Goal: Complete application form

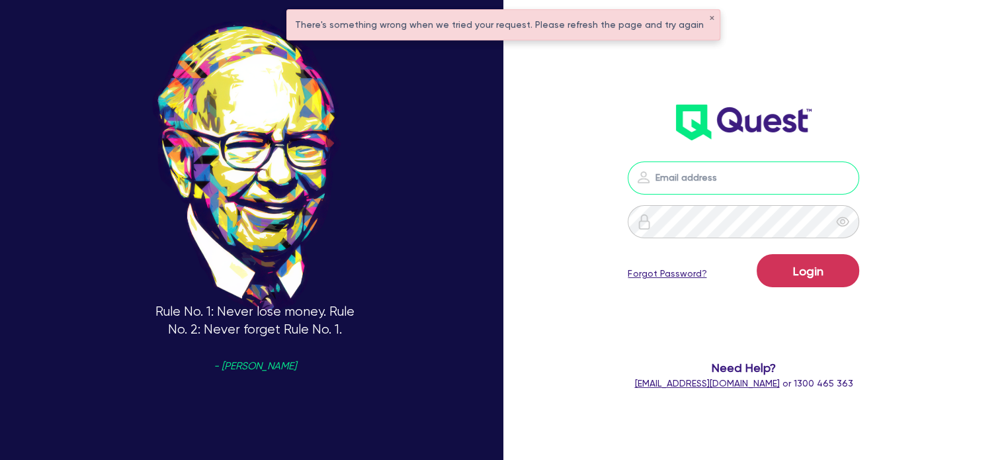
click at [698, 173] on input "email" at bounding box center [744, 177] width 232 height 33
type input "[EMAIL_ADDRESS][PERSON_NAME][DOMAIN_NAME]"
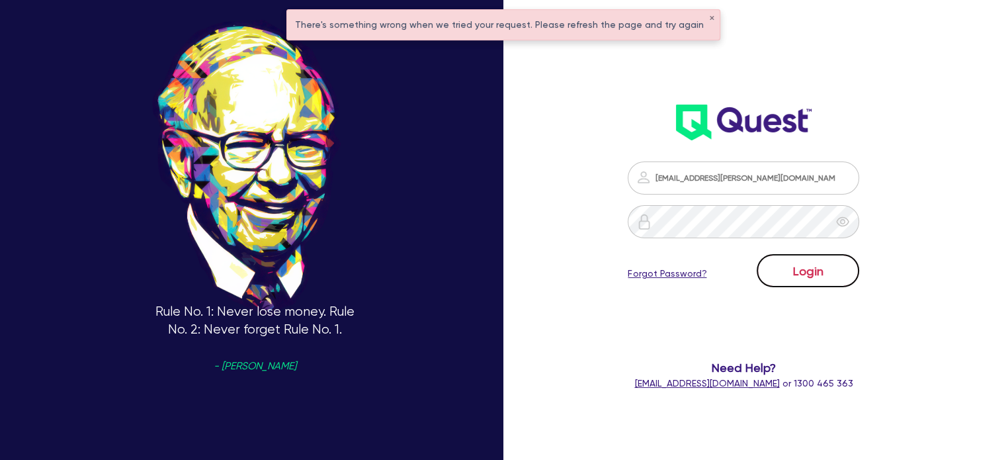
click at [796, 264] on button "Login" at bounding box center [808, 270] width 103 height 33
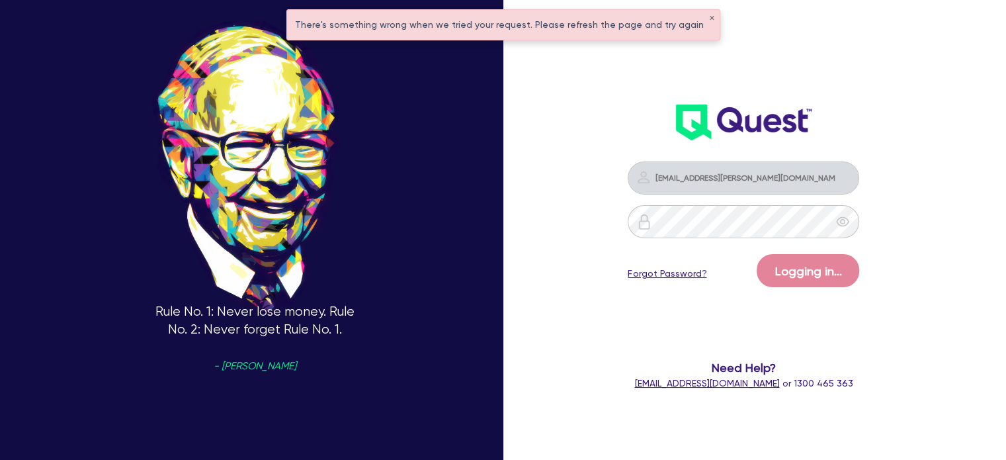
click at [704, 16] on div "There's something wrong when we tried your request. Please refresh the page and…" at bounding box center [503, 25] width 433 height 30
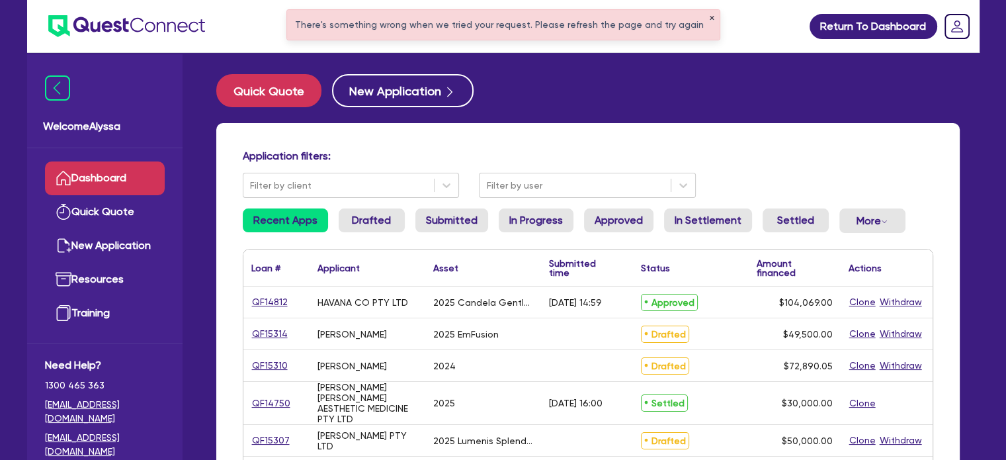
click at [709, 17] on button "✕" at bounding box center [711, 18] width 5 height 7
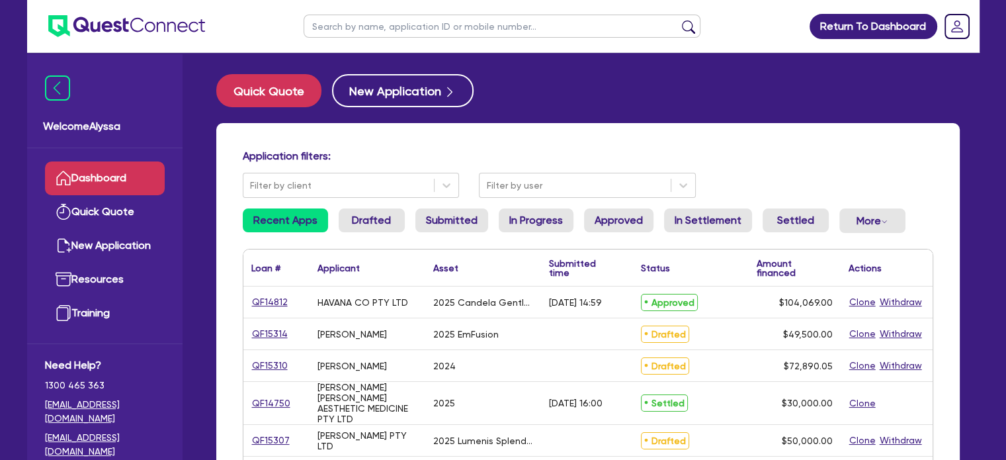
click at [609, 26] on input "text" at bounding box center [502, 26] width 397 height 23
type input "[PERSON_NAME]"
click at [678, 20] on button "submit" at bounding box center [688, 29] width 21 height 19
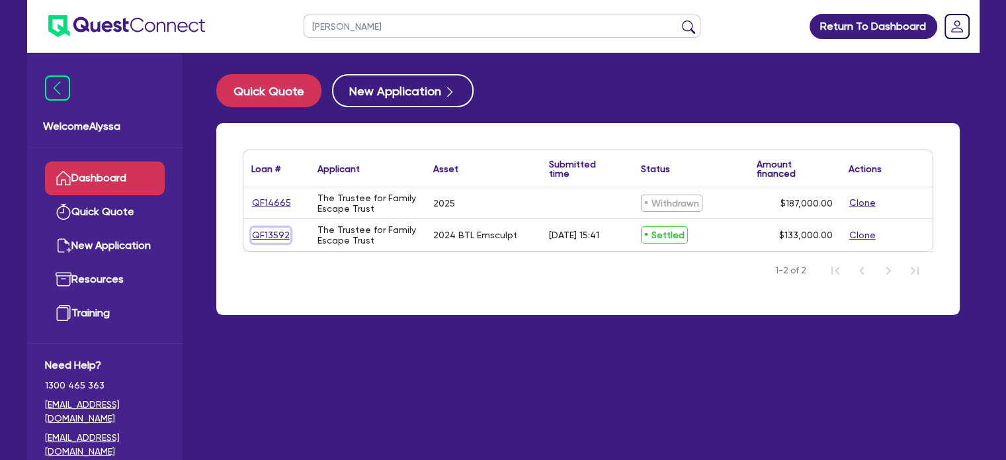
click at [261, 232] on link "QF13592" at bounding box center [270, 235] width 39 height 15
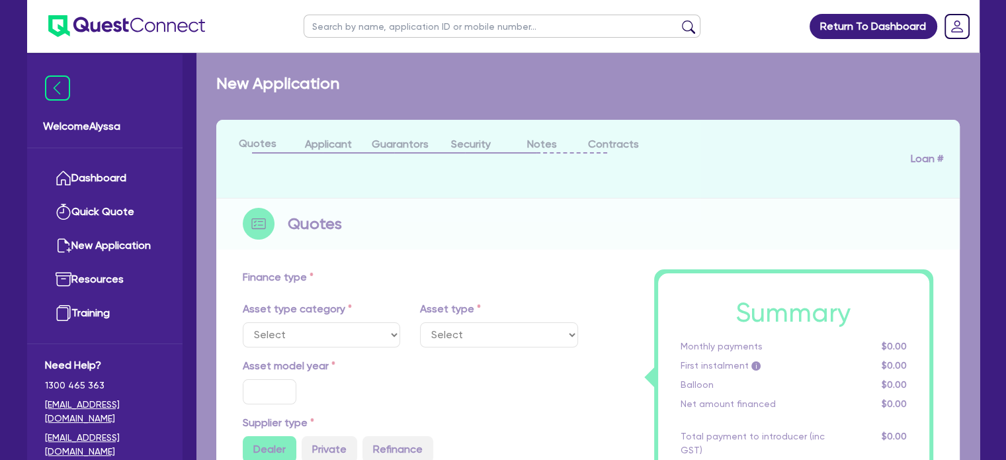
select select "TERTIARY_ASSETS"
type input "2024"
radio input "true"
type input "143,000"
type input "10,000"
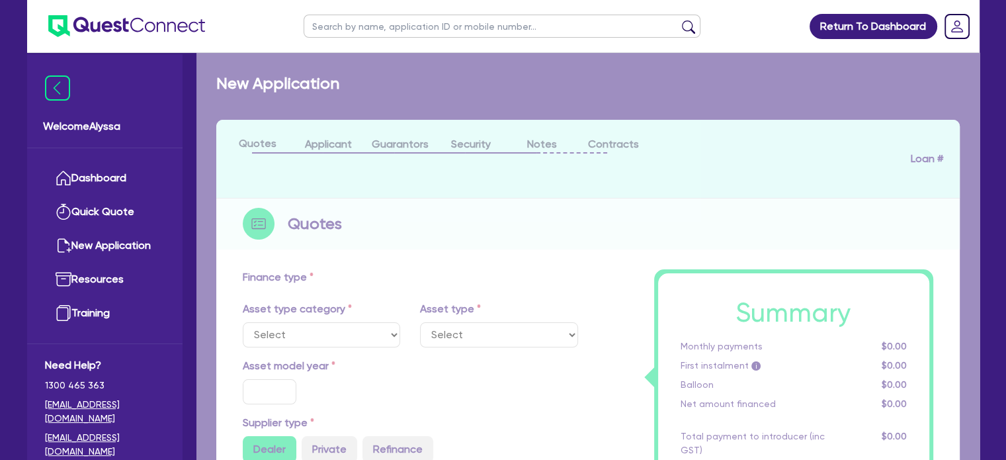
type input "11"
select select "BEAUTY_EQUIPMENT"
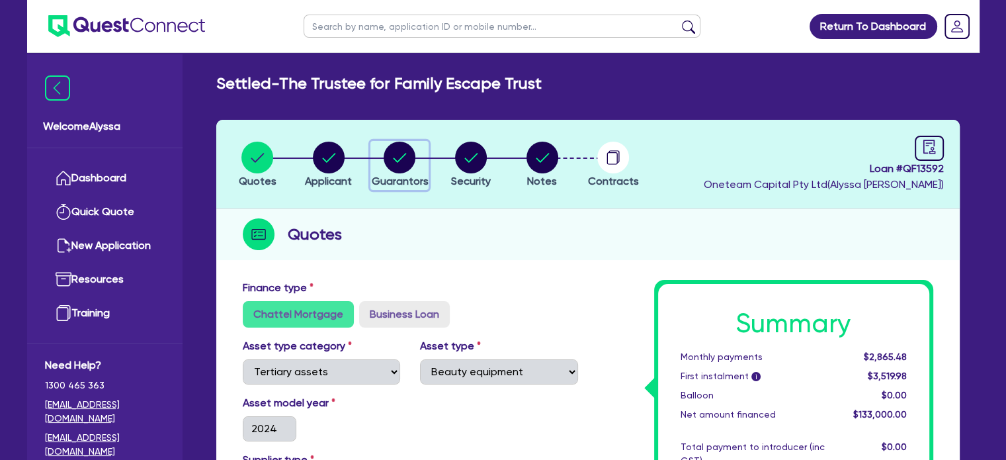
click at [413, 143] on icon "button" at bounding box center [400, 158] width 32 height 32
select select "MRS"
select select "QLD"
select select "MARRIED"
select select "QLD"
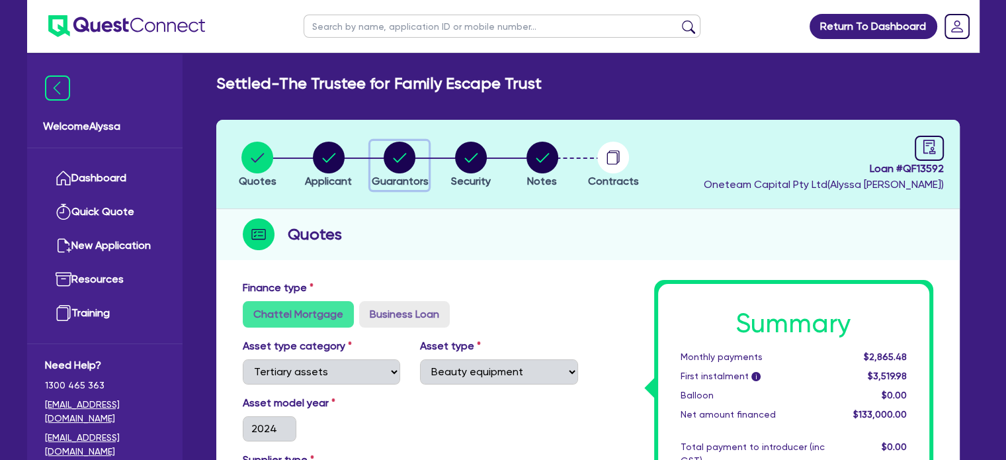
select select "VEHICLE"
select select "CASH"
select select "OTHER"
select select "HOUSEHOLD_PERSONAL"
select select "VEHICLE_LOAN"
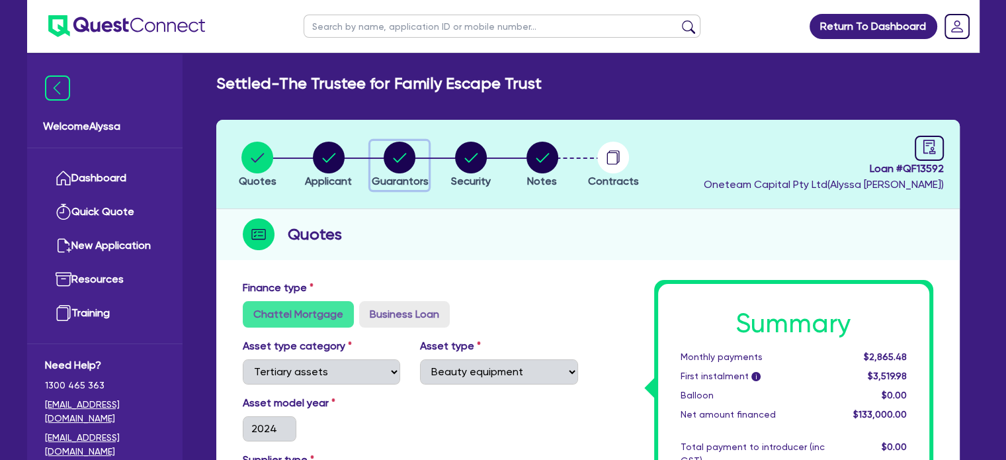
select select "CREDIT_CARD"
select select "MR"
select select "QLD"
select select "MARRIED"
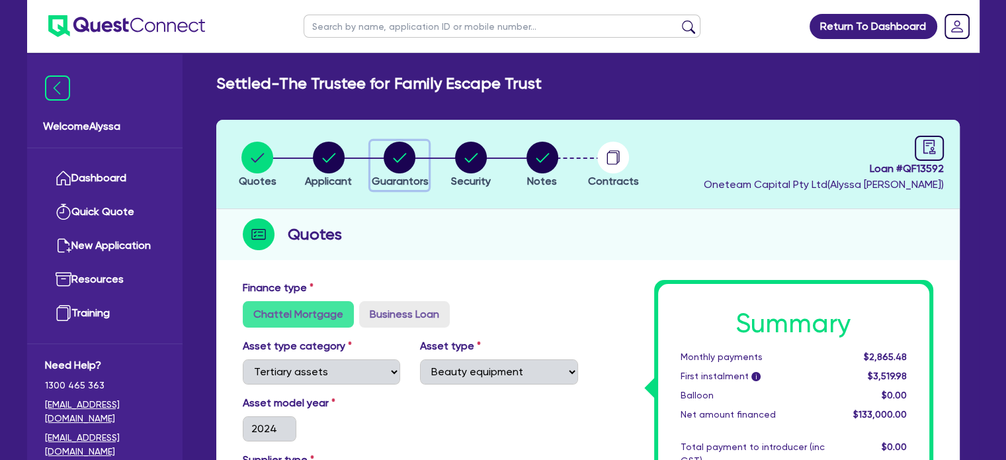
select select "QLD"
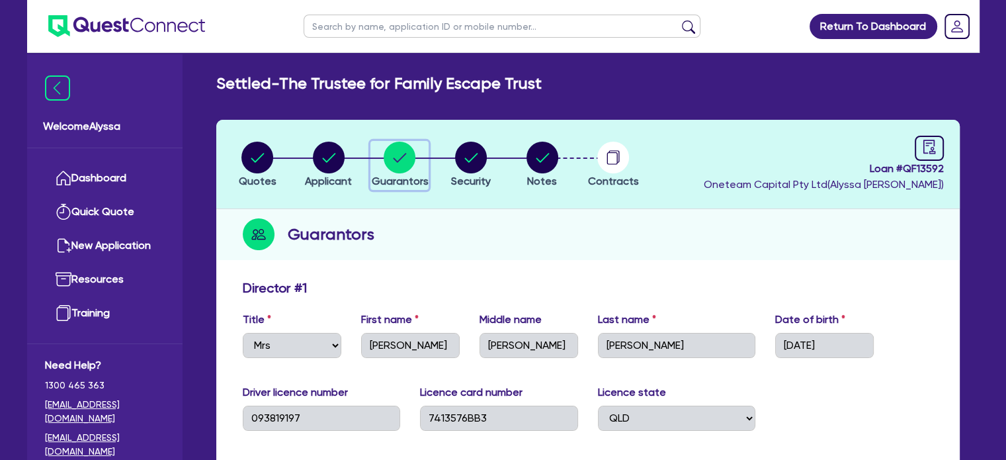
scroll to position [45, 0]
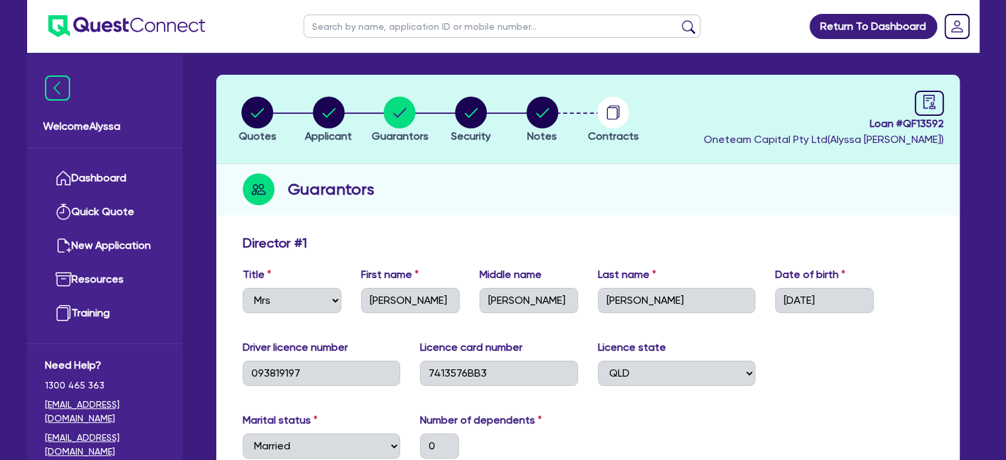
click at [418, 28] on input "text" at bounding box center [502, 26] width 397 height 23
type input "[PERSON_NAME]"
click button "submit" at bounding box center [688, 29] width 21 height 19
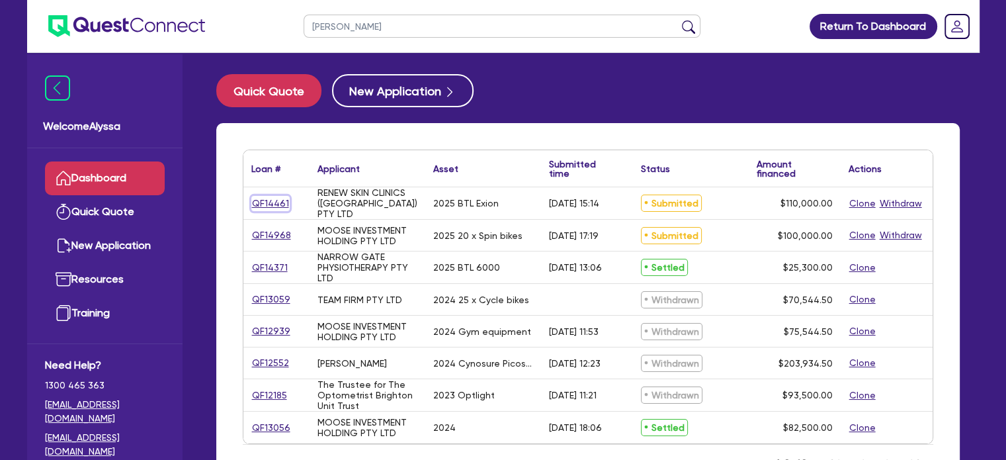
click at [276, 200] on link "QF14461" at bounding box center [270, 203] width 38 height 15
select select "SECONDARY_ASSETS"
select select "MEDICAL_DENTAL_LABORATORY_EQUIPMENT"
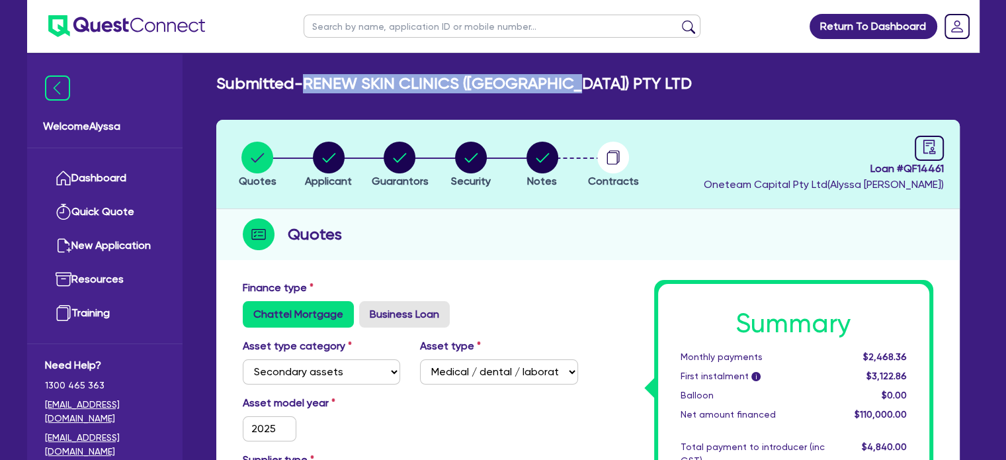
drag, startPoint x: 572, startPoint y: 80, endPoint x: 308, endPoint y: 78, distance: 264.6
click at [308, 78] on div "Submitted - RENEW SKIN CLINICS ([GEOGRAPHIC_DATA]) PTY LTD" at bounding box center [587, 83] width 763 height 19
copy h2 "RENEW SKIN CLINICS ([GEOGRAPHIC_DATA]) PTY LTD"
click at [320, 151] on circle "button" at bounding box center [329, 158] width 32 height 32
select select "COMPANY"
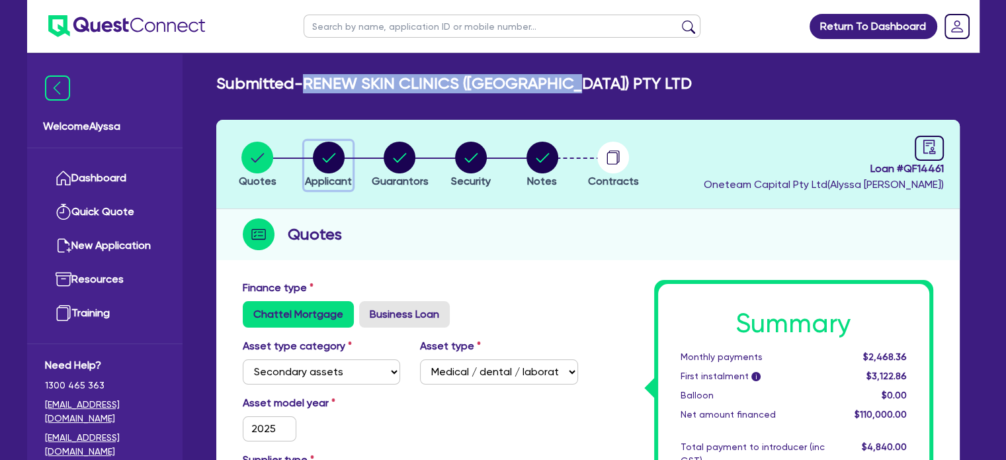
select select "HEALTH_BEAUTY"
select select "HAIR_BEAUTY_SALONS"
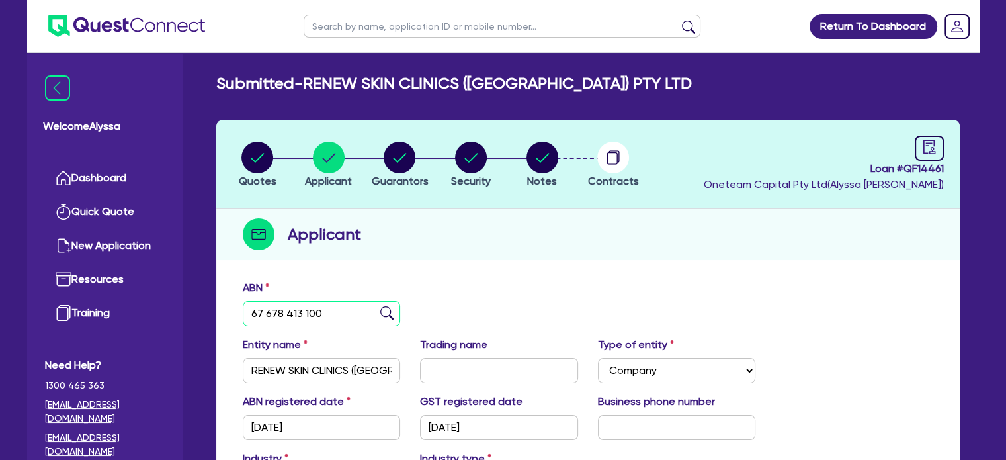
drag, startPoint x: 247, startPoint y: 304, endPoint x: 190, endPoint y: 292, distance: 58.1
click at [190, 292] on div "Welcome Alyssa Dashboard Quick Quote New Application Ref Company Ref Salesperso…" at bounding box center [503, 351] width 953 height 702
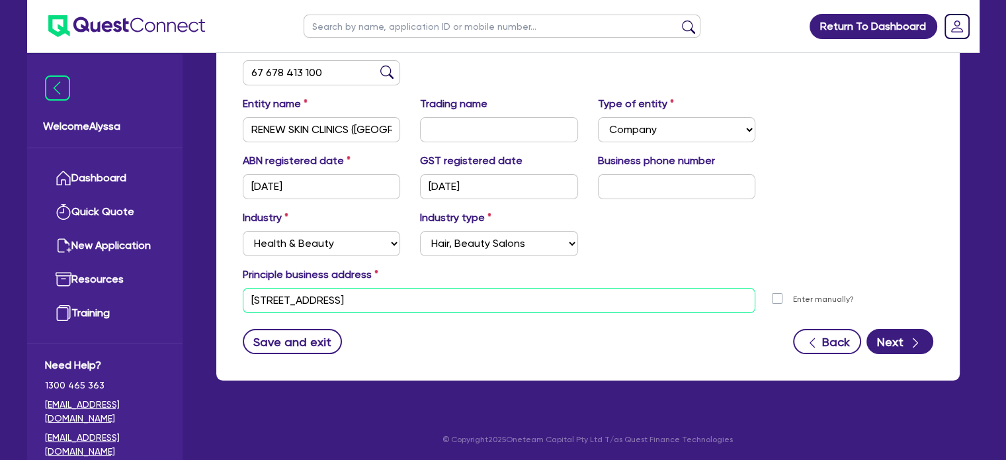
drag, startPoint x: 482, startPoint y: 298, endPoint x: 226, endPoint y: 290, distance: 256.8
click at [226, 290] on div "ABN 67 678 413 100 Entity name RENEW SKIN CLINICS ([GEOGRAPHIC_DATA]) PTY LTD T…" at bounding box center [588, 206] width 744 height 348
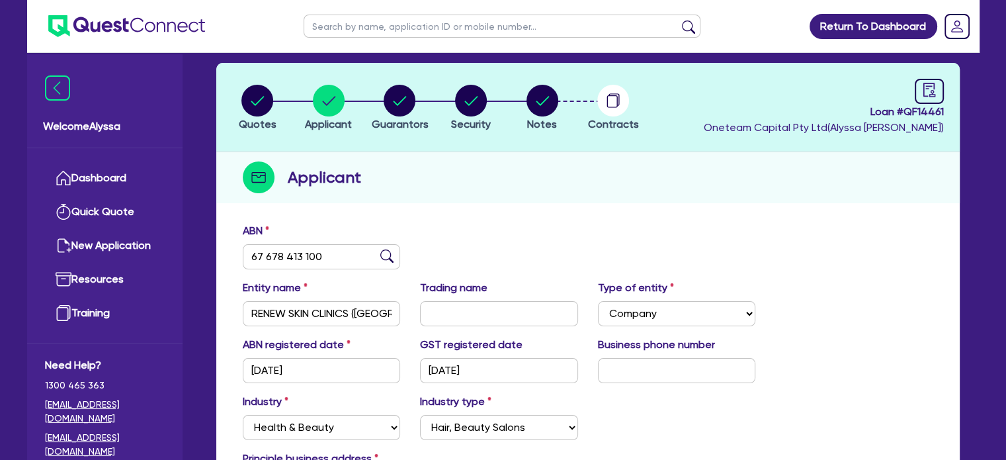
scroll to position [8, 0]
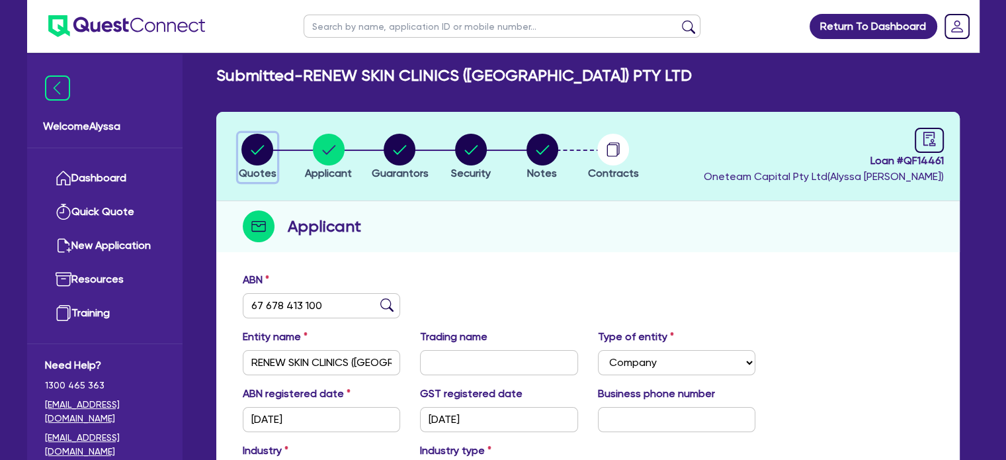
click at [260, 167] on span "Quotes" at bounding box center [258, 173] width 38 height 13
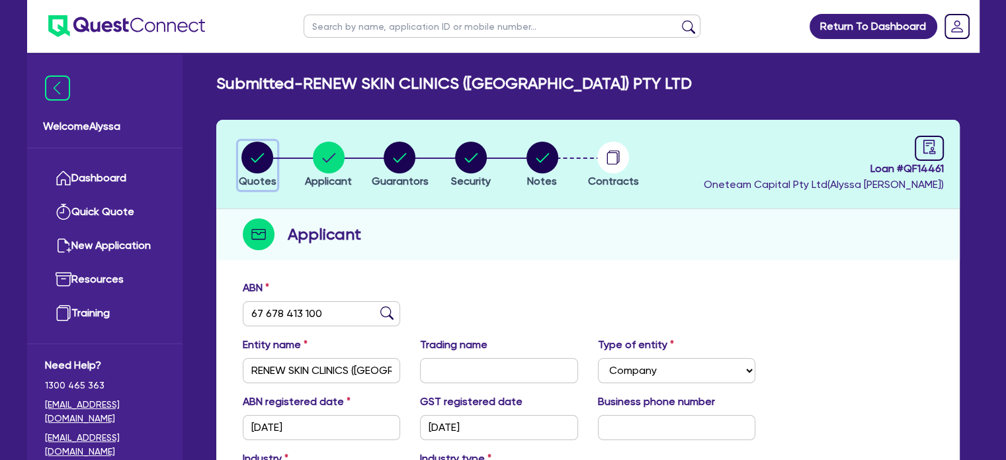
select select "SECONDARY_ASSETS"
select select "MEDICAL_DENTAL_LABORATORY_EQUIPMENT"
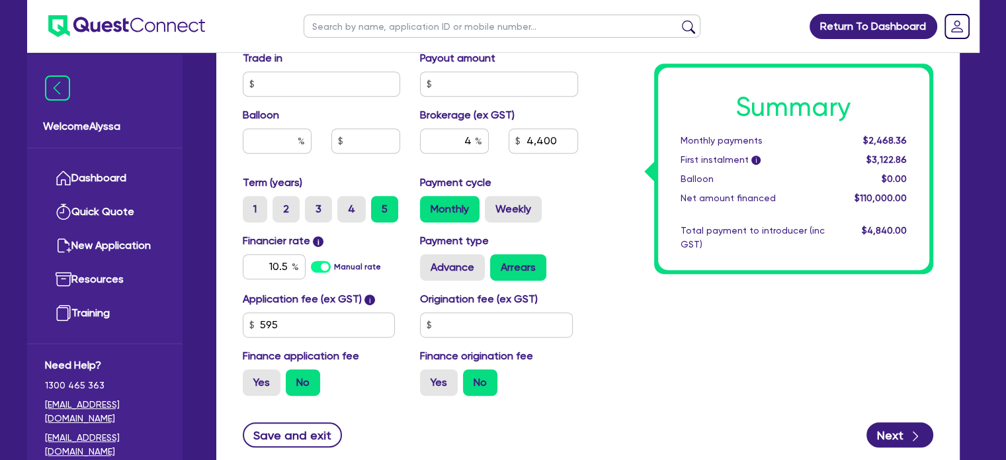
scroll to position [653, 0]
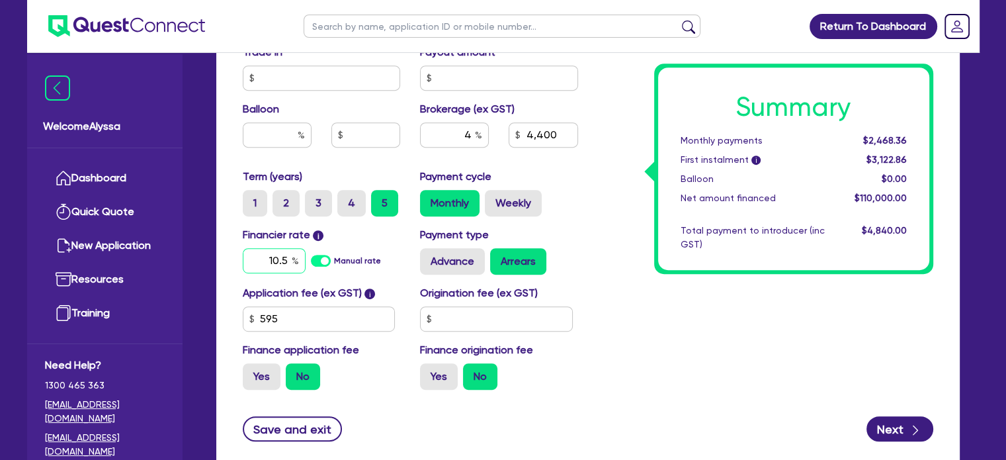
click at [286, 257] on input "10.5" at bounding box center [274, 260] width 63 height 25
type input "7.49"
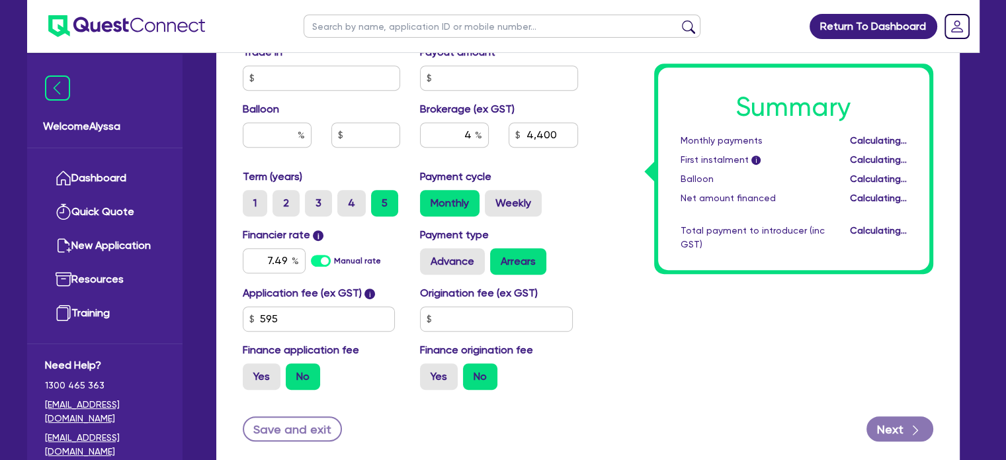
type input "110,000"
type input "4,400"
type input "110,000"
type input "4,400"
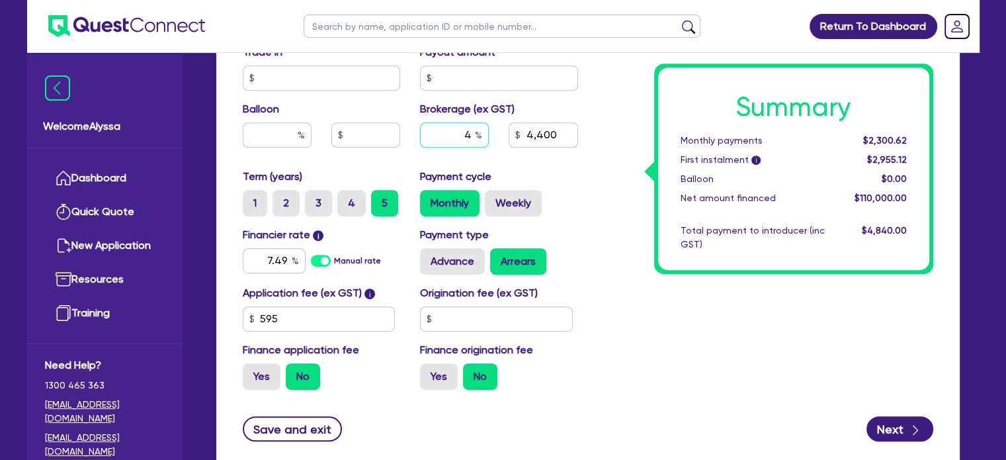
click at [467, 132] on input "4" at bounding box center [454, 134] width 69 height 25
click at [537, 136] on input "4,400" at bounding box center [543, 134] width 69 height 25
type input "110,000"
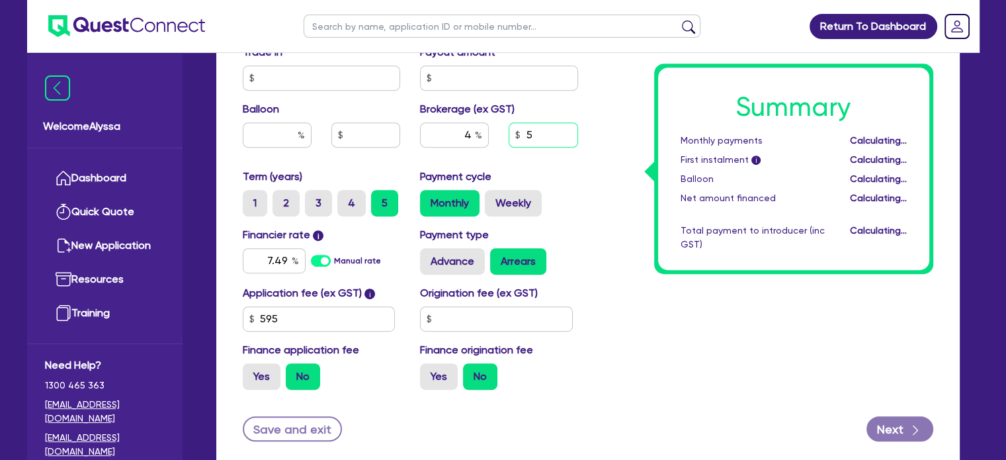
type input "55"
type input "110,000"
type input "0.00"
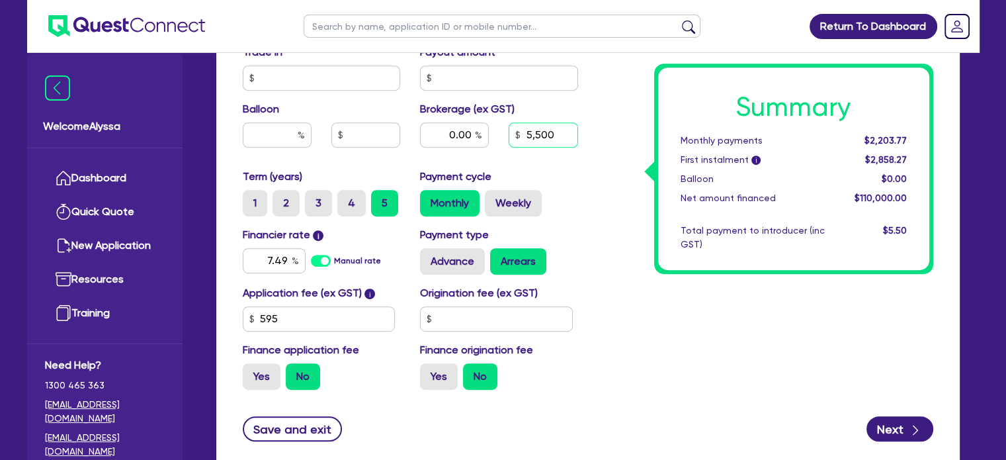
type input "5,500"
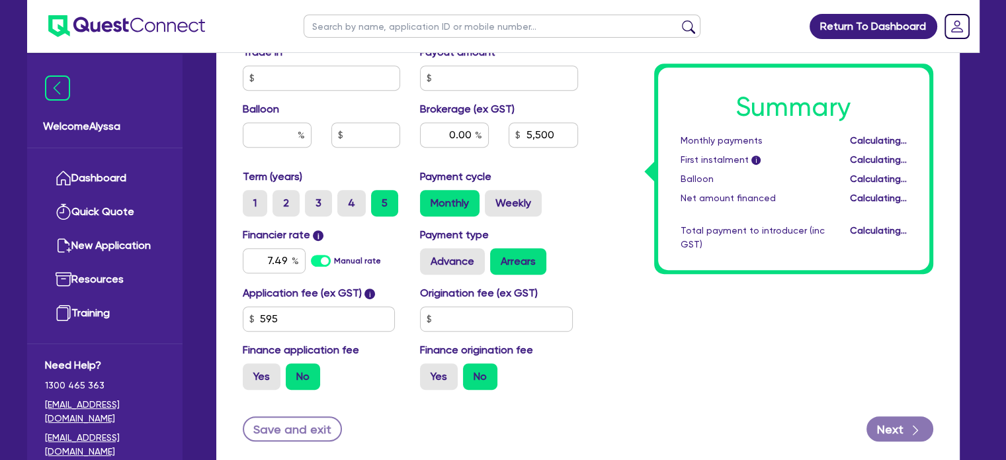
type input "110,000"
type input "0.00"
type input "110,000"
type input "5"
type input "5,500"
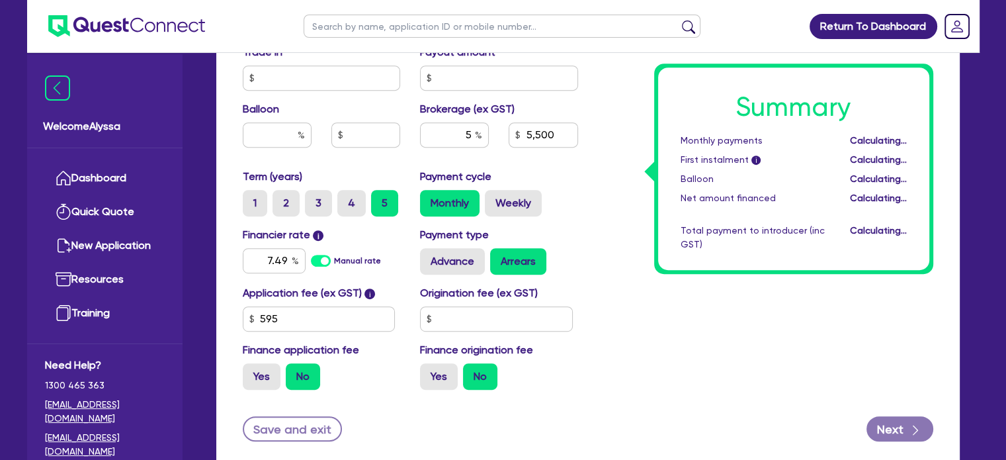
click at [672, 185] on div "Summary Monthly payments Calculating... First instalment i Calculating... Ballo…" at bounding box center [793, 168] width 271 height 202
